Goal: Transaction & Acquisition: Purchase product/service

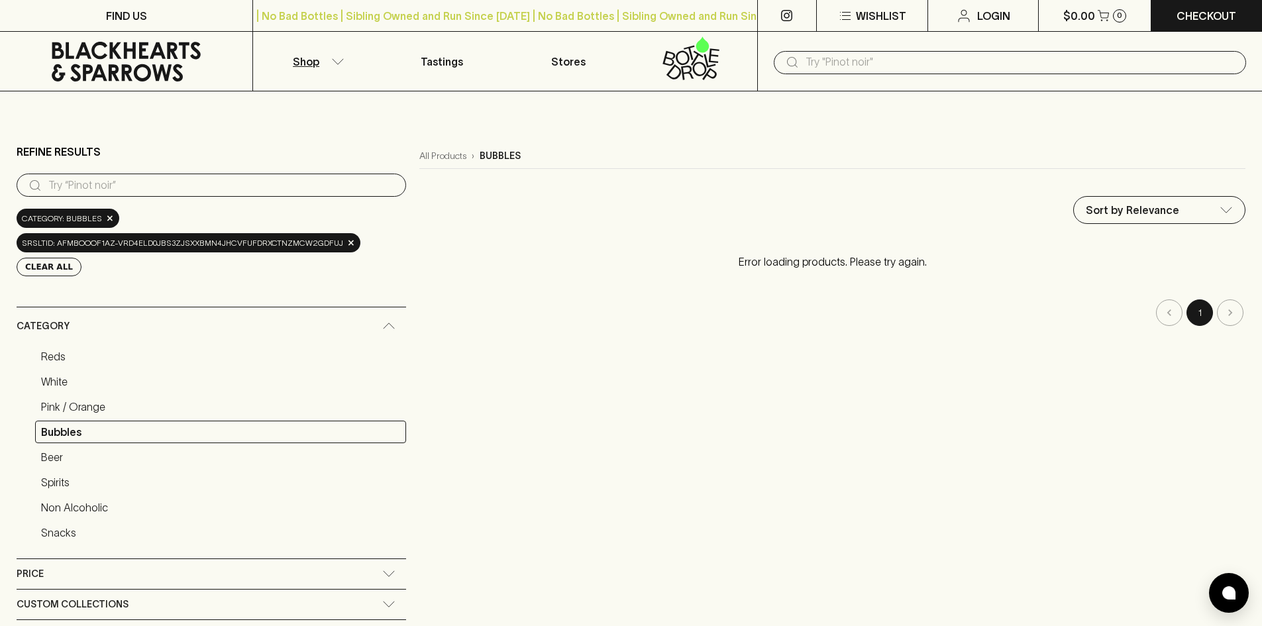
click at [85, 76] on icon at bounding box center [126, 62] width 149 height 40
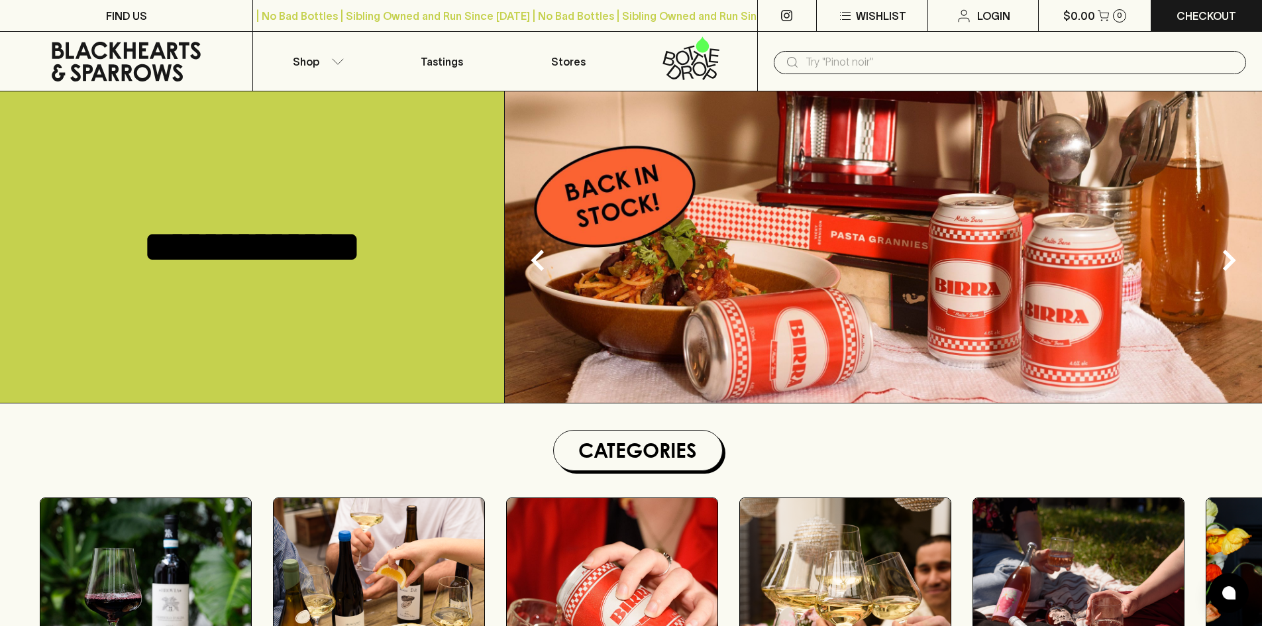
click at [834, 60] on input "text" at bounding box center [1021, 62] width 430 height 21
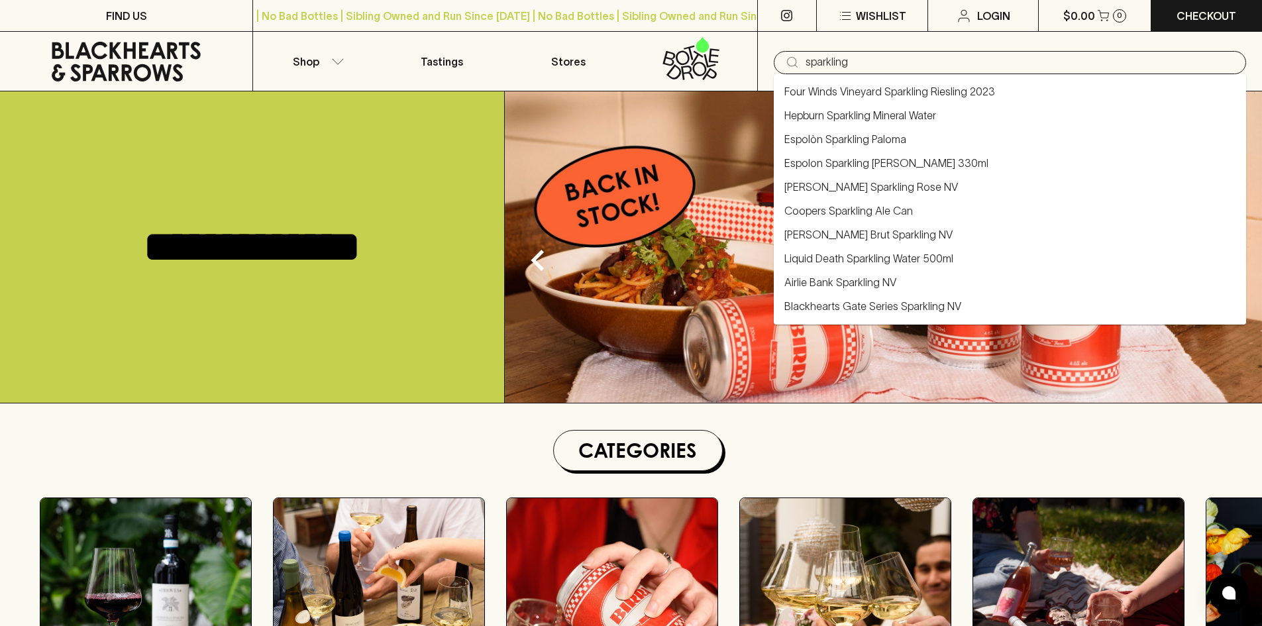
type input "sparkling"
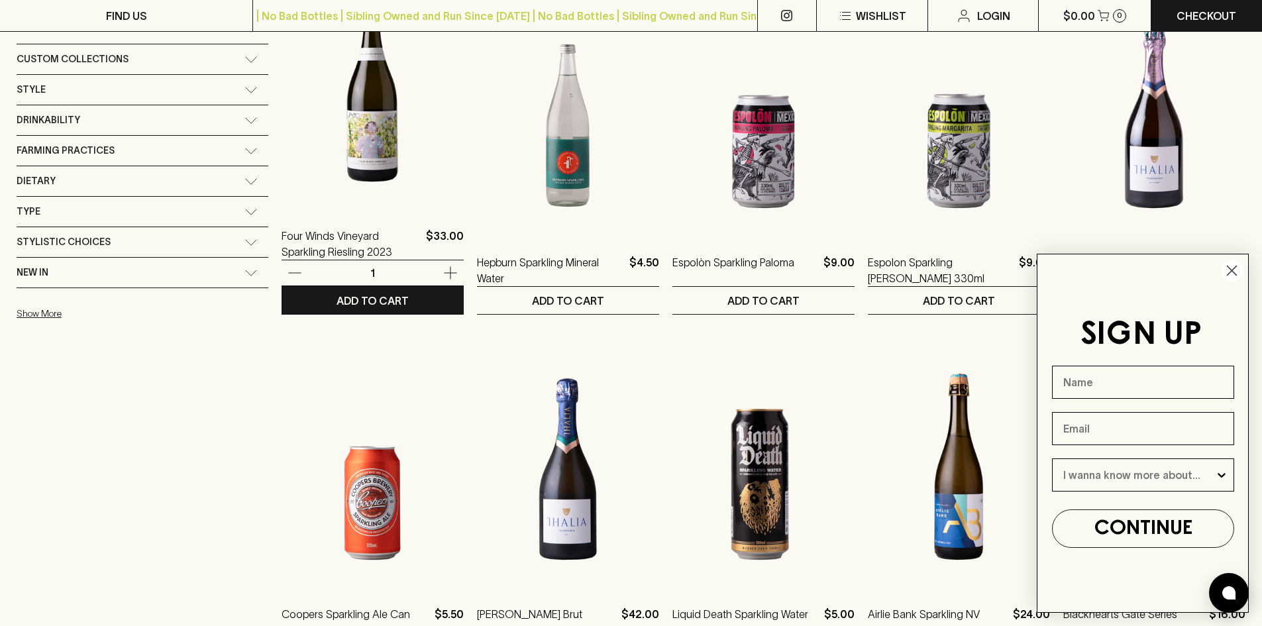
scroll to position [265, 0]
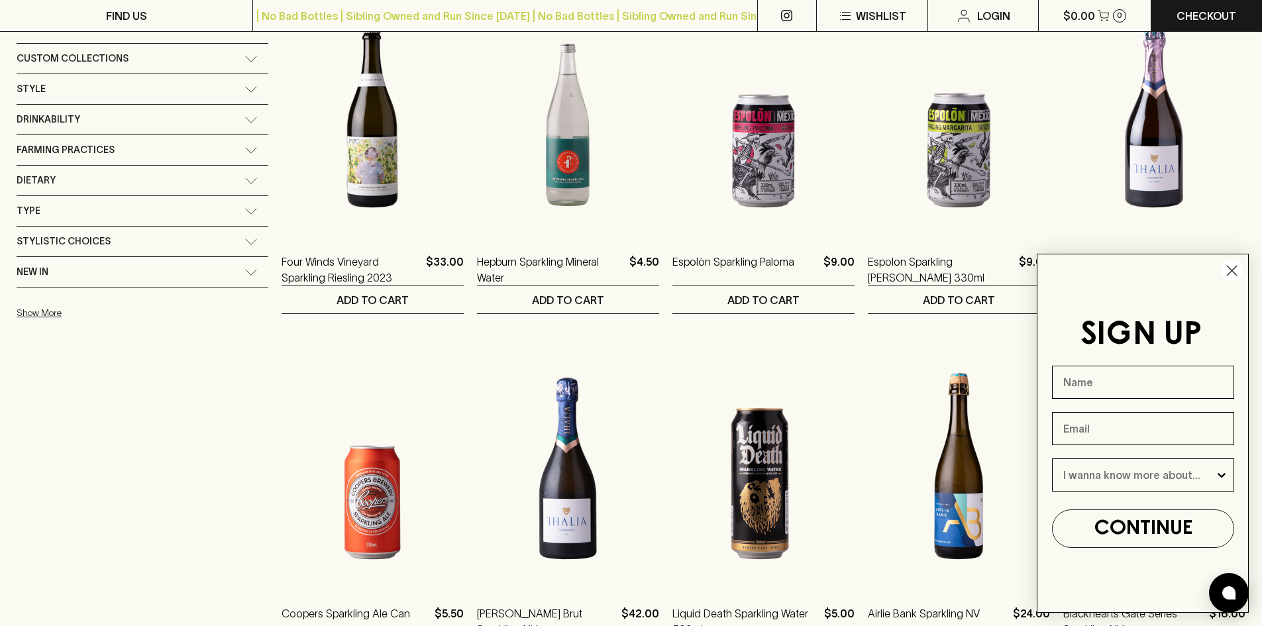
click at [1230, 268] on icon "Close dialog" at bounding box center [1232, 270] width 9 height 9
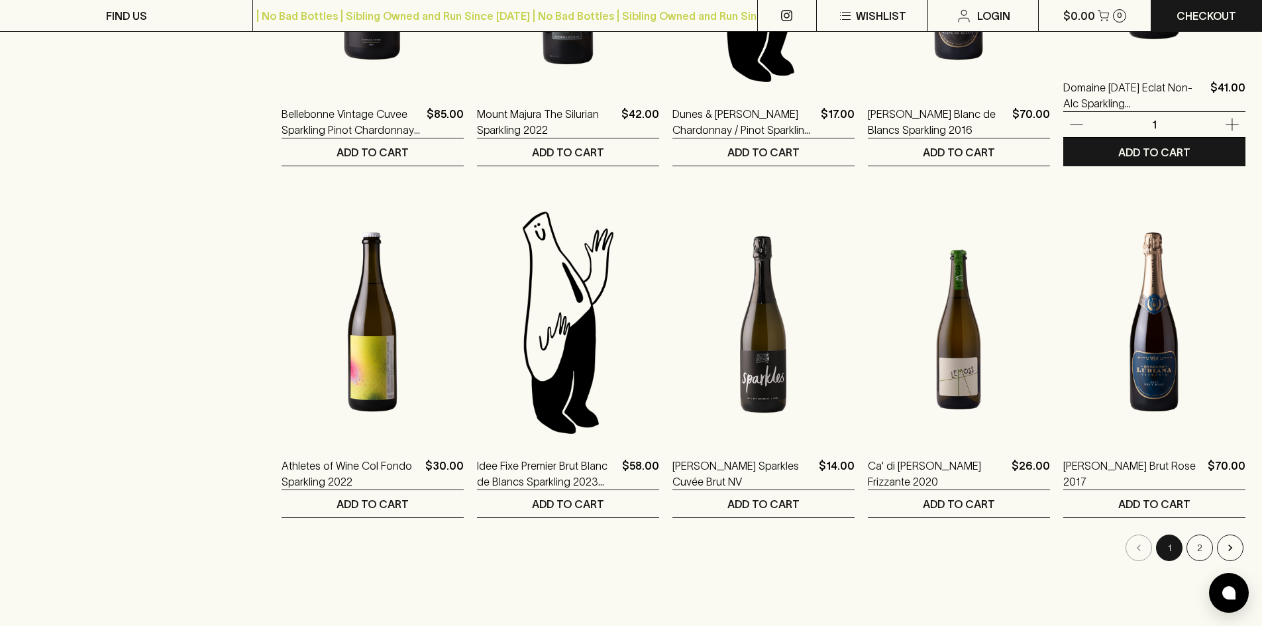
scroll to position [1193, 0]
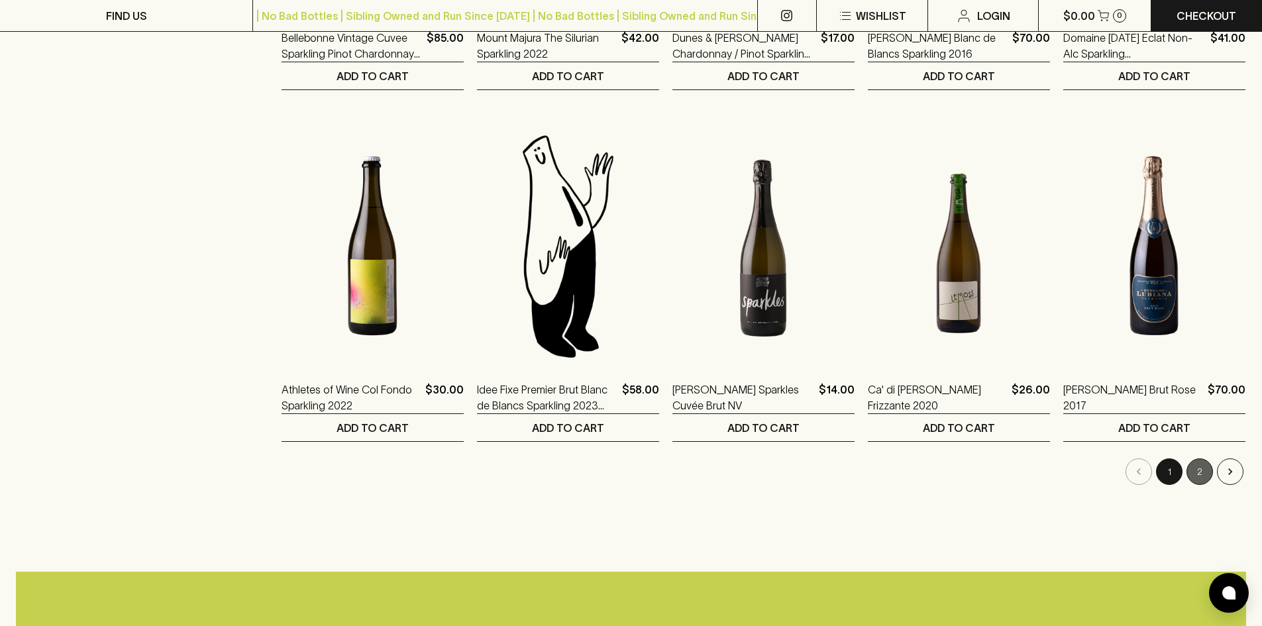
click at [1205, 466] on button "2" at bounding box center [1200, 472] width 27 height 27
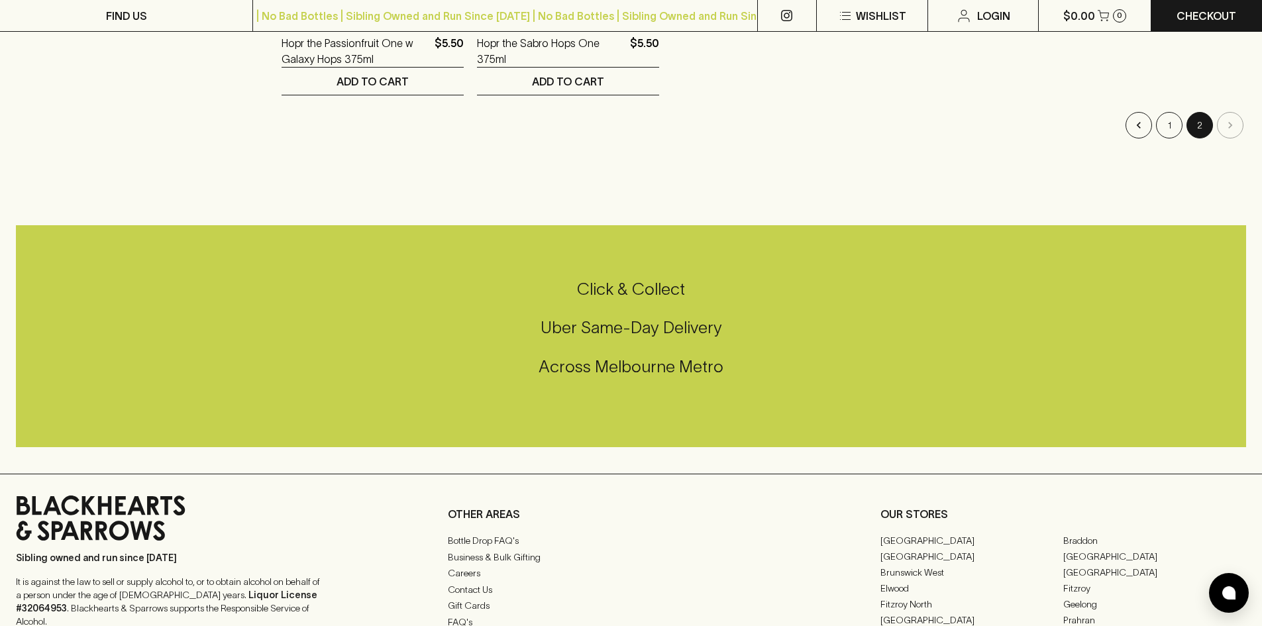
scroll to position [663, 0]
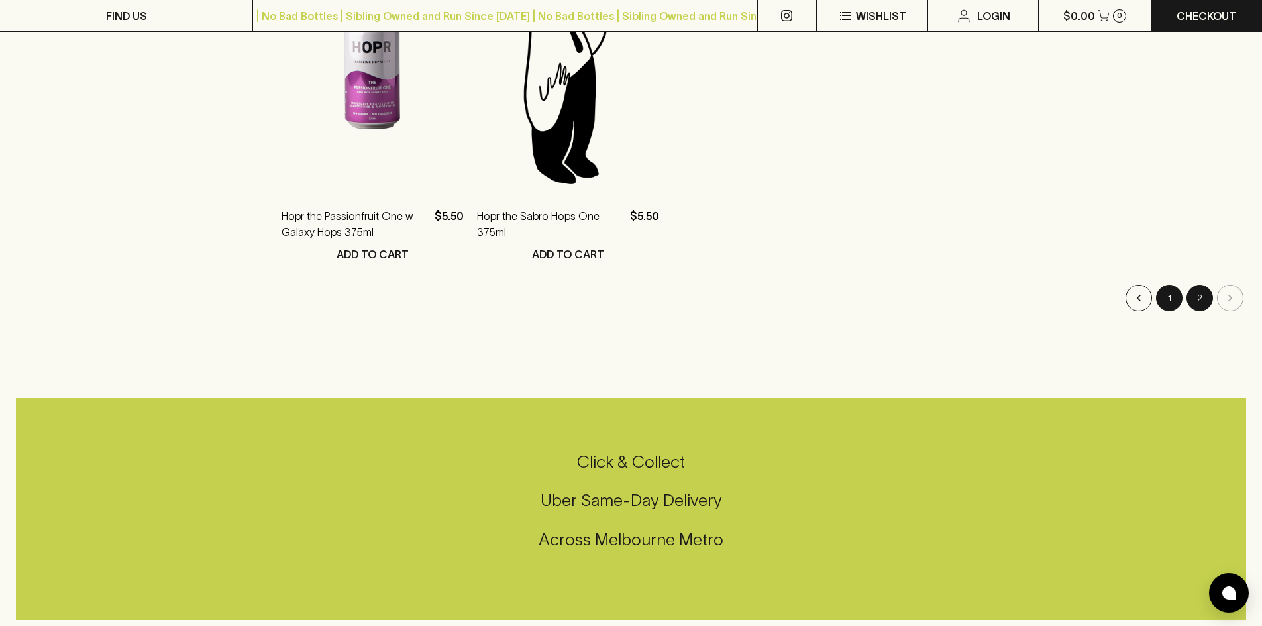
click at [1174, 293] on button "1" at bounding box center [1169, 298] width 27 height 27
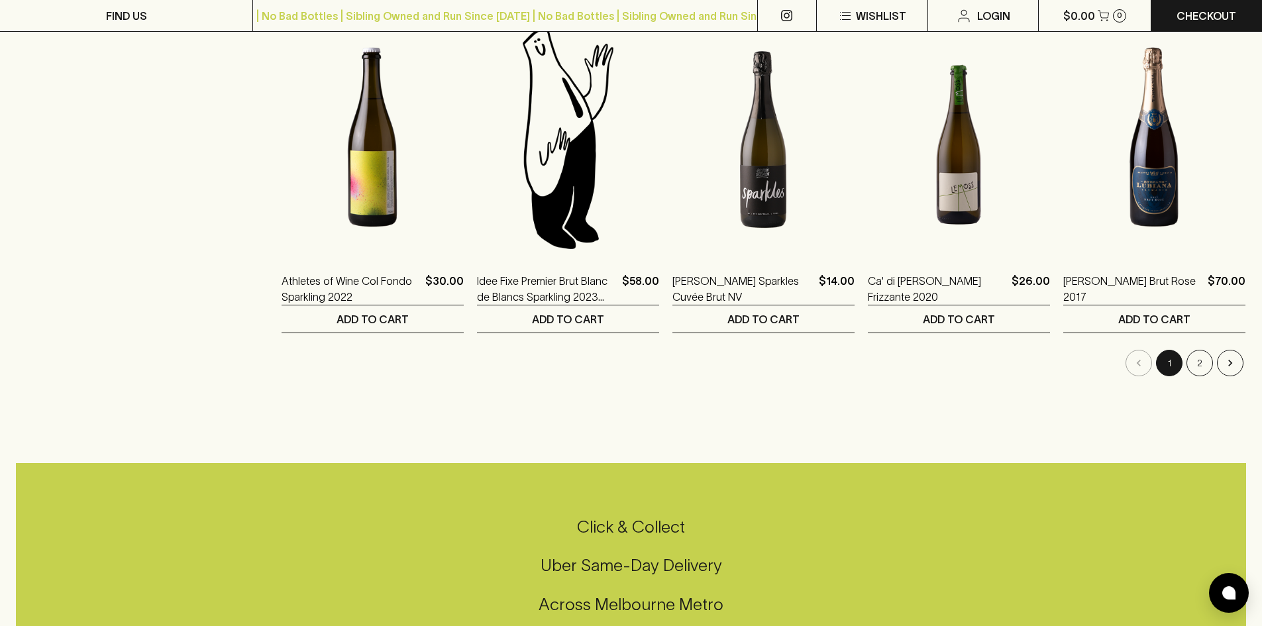
scroll to position [1325, 0]
